Goal: Complete application form: Complete application form

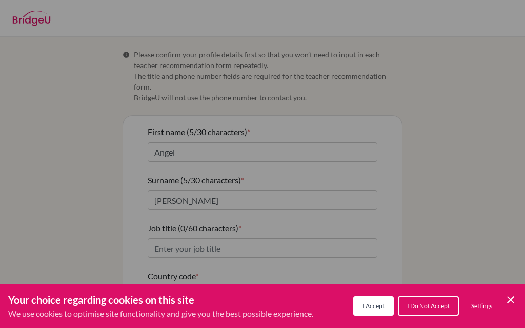
click at [381, 306] on span "I Accept" at bounding box center [373, 306] width 22 height 8
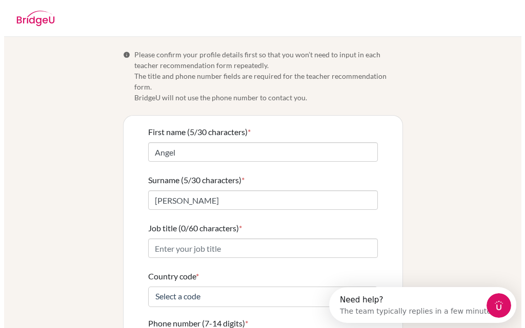
scroll to position [51, 0]
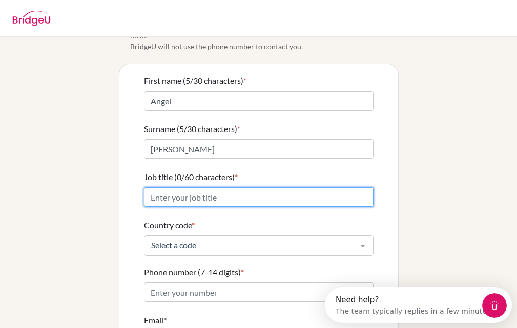
click at [204, 188] on input "Job title (0/60 characters) *" at bounding box center [259, 197] width 230 height 19
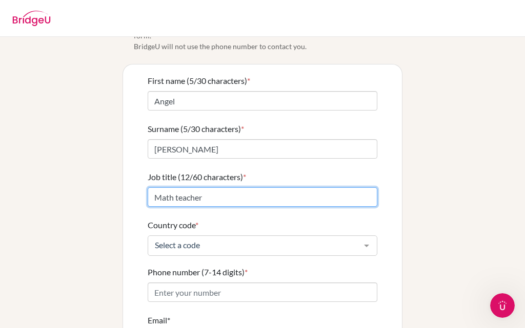
type input "Math teacher"
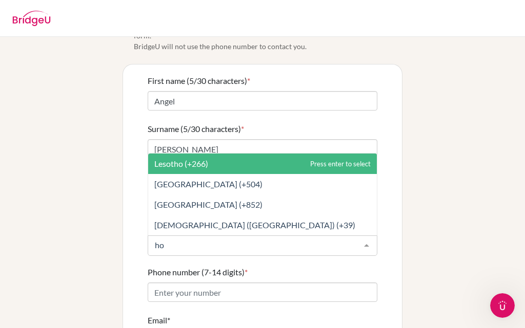
type input "hon"
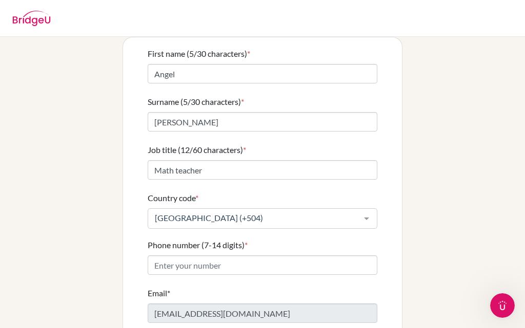
scroll to position [102, 0]
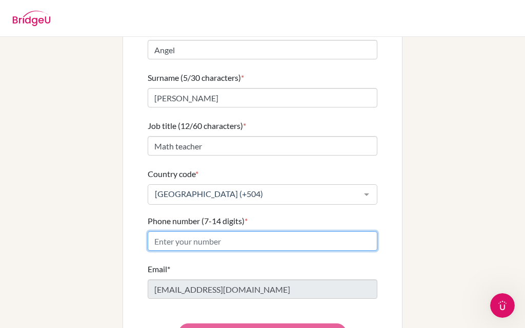
click at [241, 232] on input "Phone number (7-14 digits) *" at bounding box center [263, 241] width 230 height 19
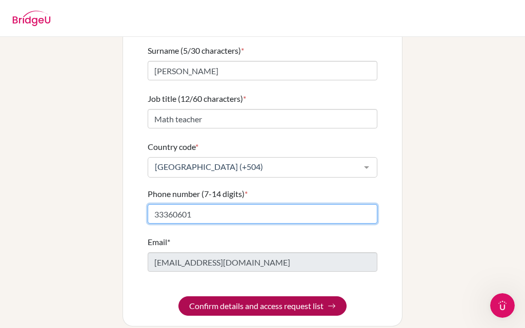
type input "33360601"
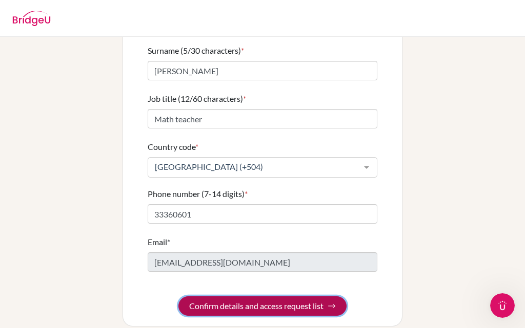
click at [253, 297] on button "Confirm details and access request list" at bounding box center [262, 306] width 168 height 19
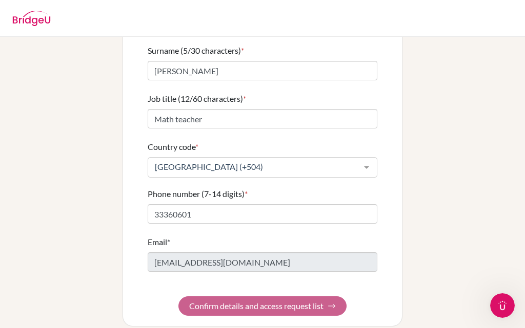
scroll to position [0, 0]
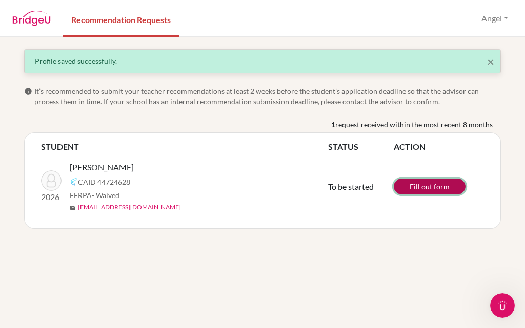
click at [424, 183] on link "Fill out form" at bounding box center [430, 187] width 72 height 16
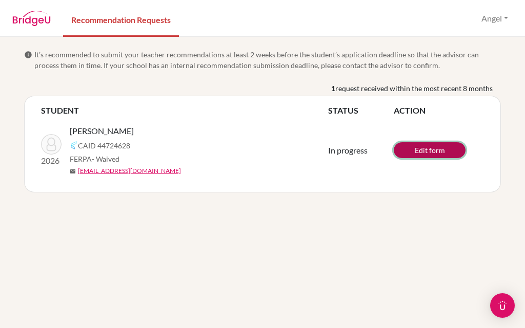
click at [421, 154] on link "Edit form" at bounding box center [430, 150] width 72 height 16
